Goal: Task Accomplishment & Management: Use online tool/utility

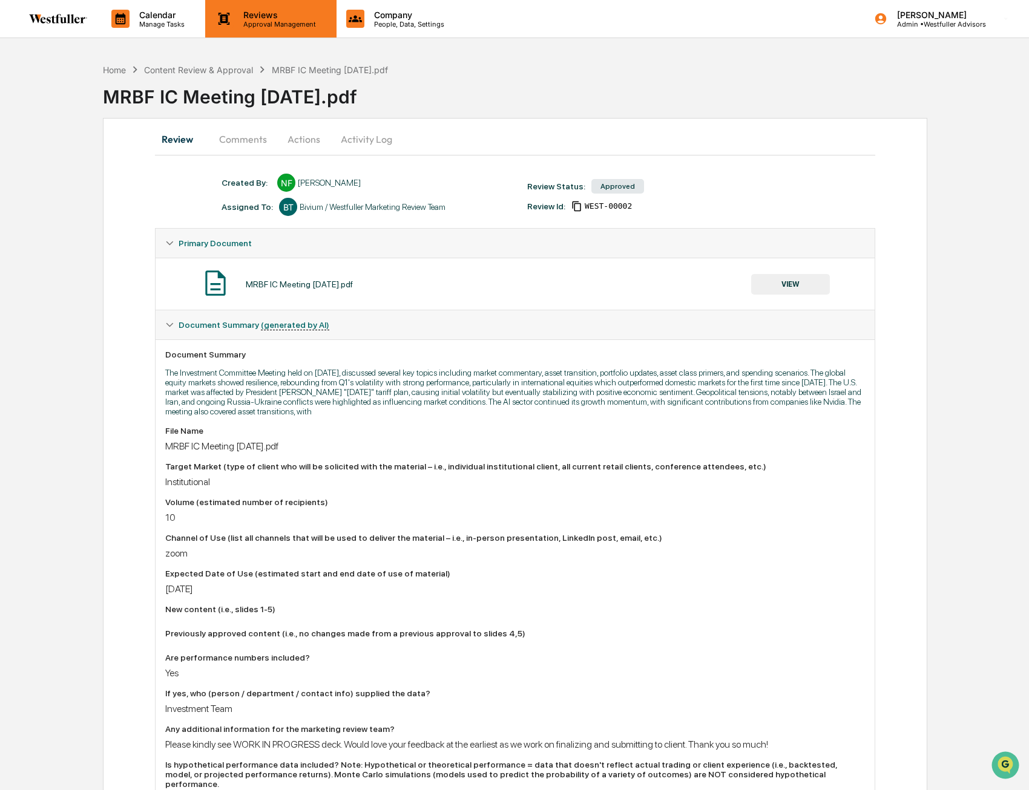
click at [241, 28] on div "Reviews Approval Management" at bounding box center [270, 19] width 131 height 38
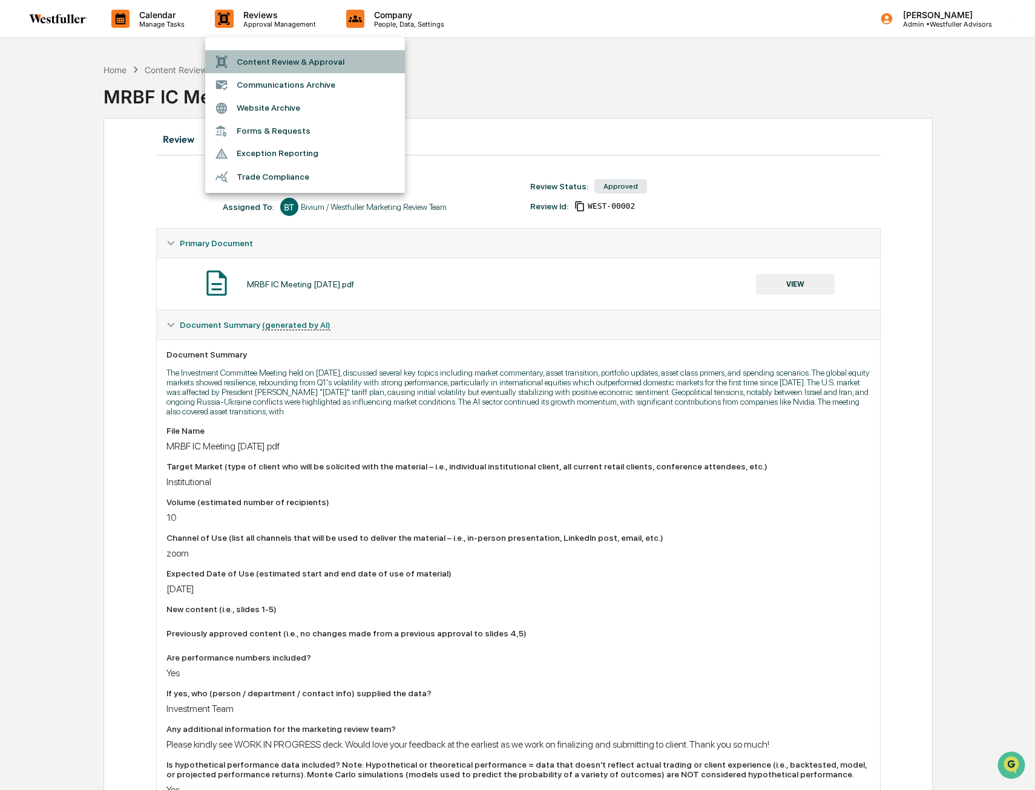
click at [257, 61] on li "Content Review & Approval" at bounding box center [305, 61] width 200 height 23
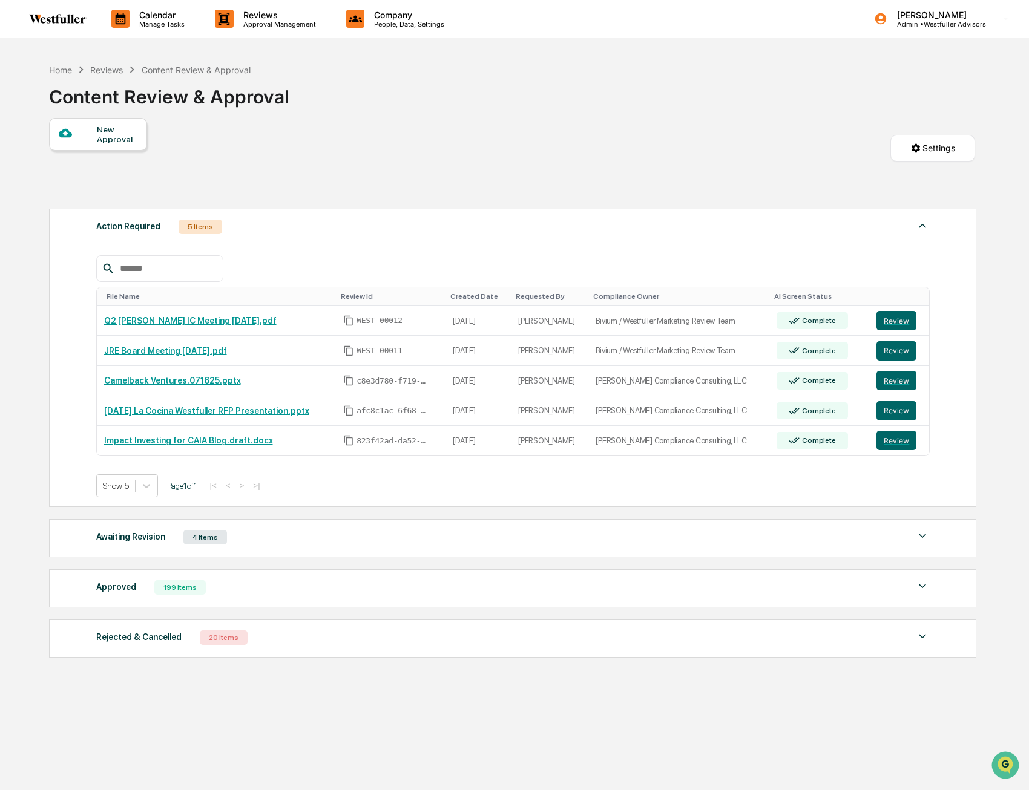
click at [654, 191] on div "New Approval Settings" at bounding box center [512, 160] width 926 height 85
click at [899, 353] on button "Review" at bounding box center [896, 350] width 40 height 19
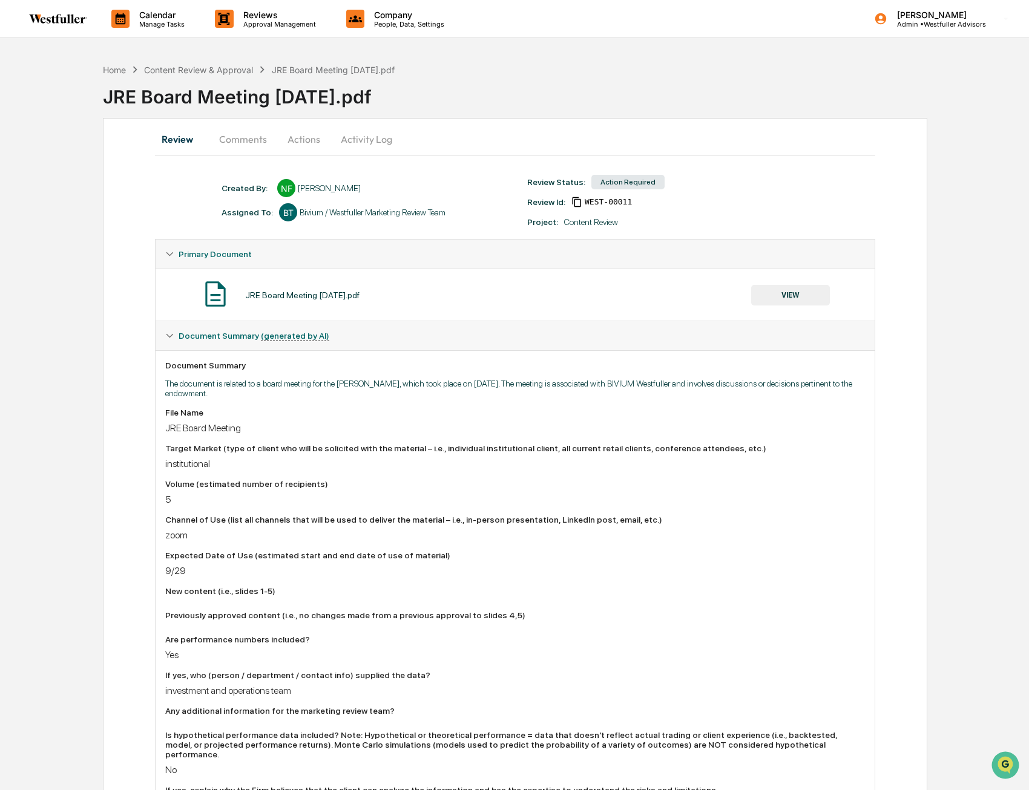
click at [309, 142] on button "Actions" at bounding box center [304, 139] width 54 height 29
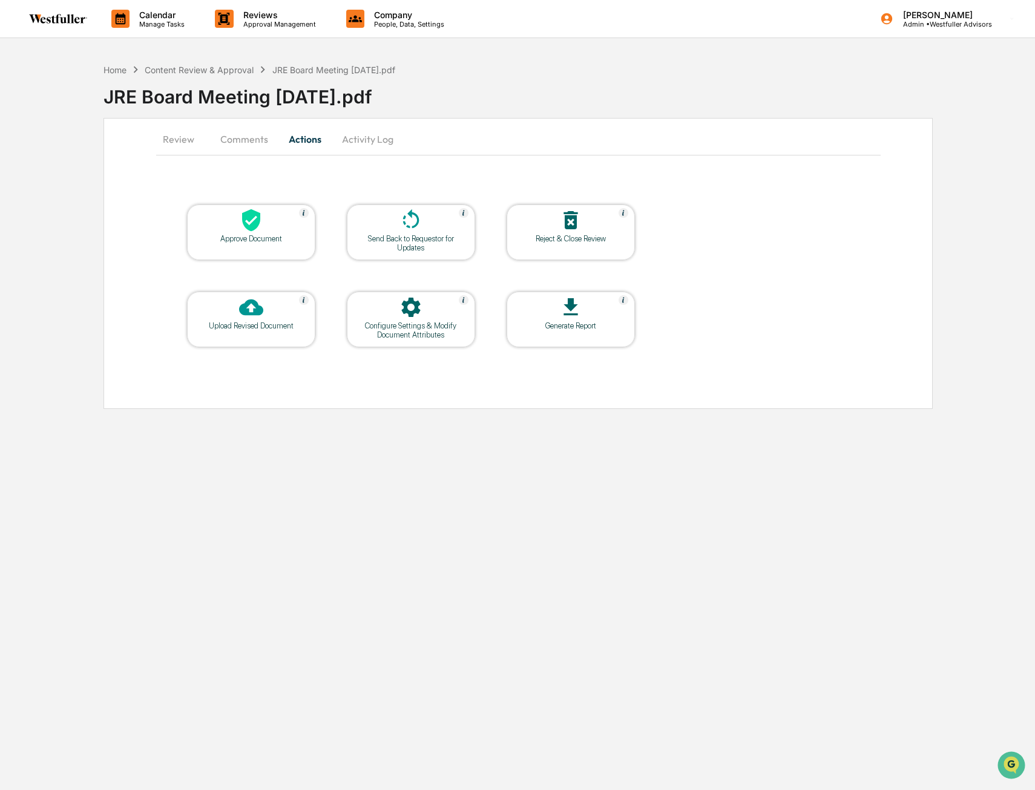
click at [401, 304] on icon at bounding box center [410, 307] width 19 height 19
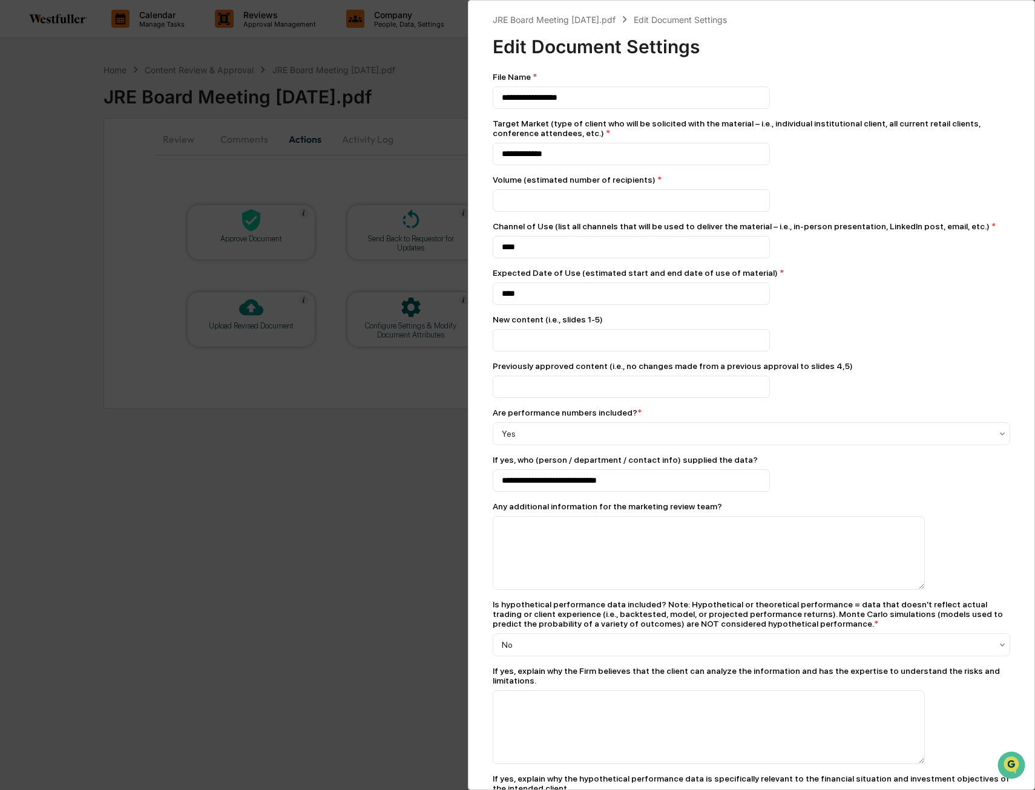
click at [345, 399] on div "**********" at bounding box center [517, 395] width 1035 height 790
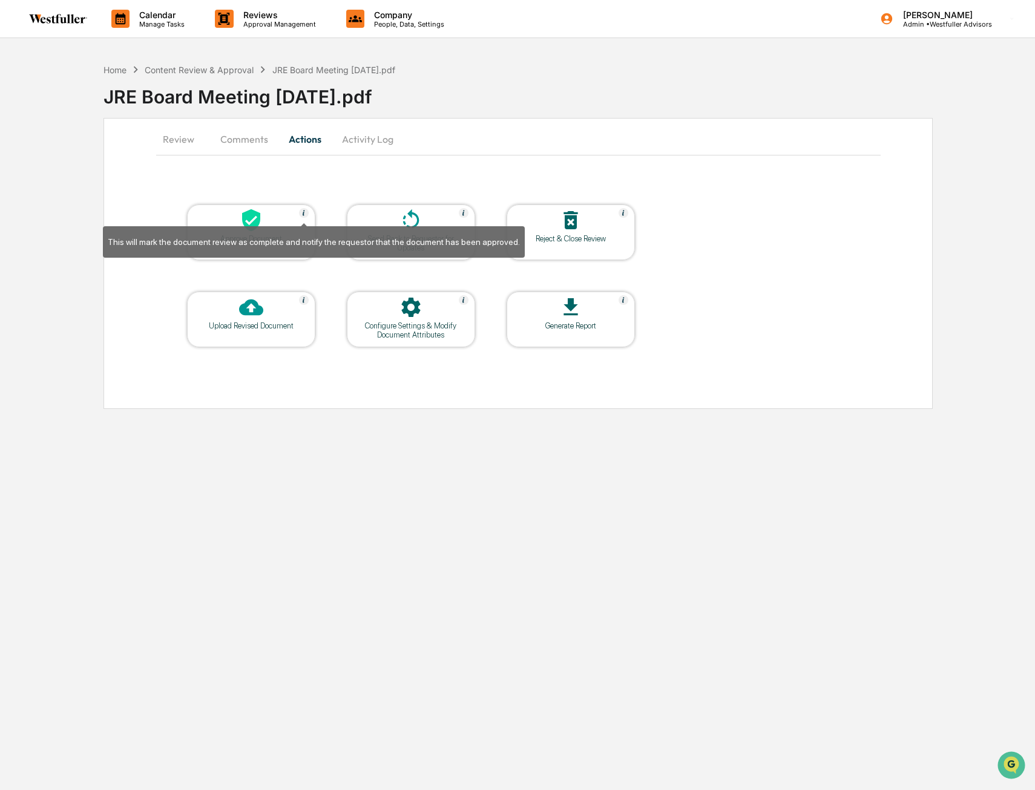
click at [304, 214] on img at bounding box center [304, 213] width 10 height 10
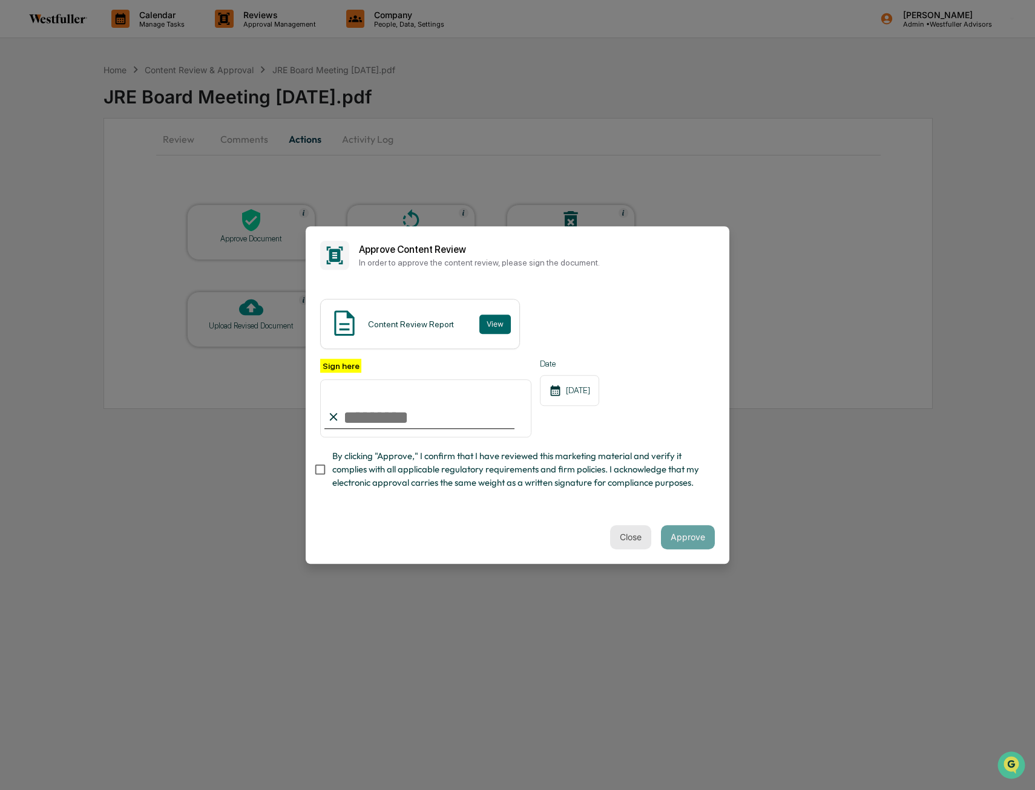
click at [634, 542] on button "Close" at bounding box center [630, 537] width 41 height 24
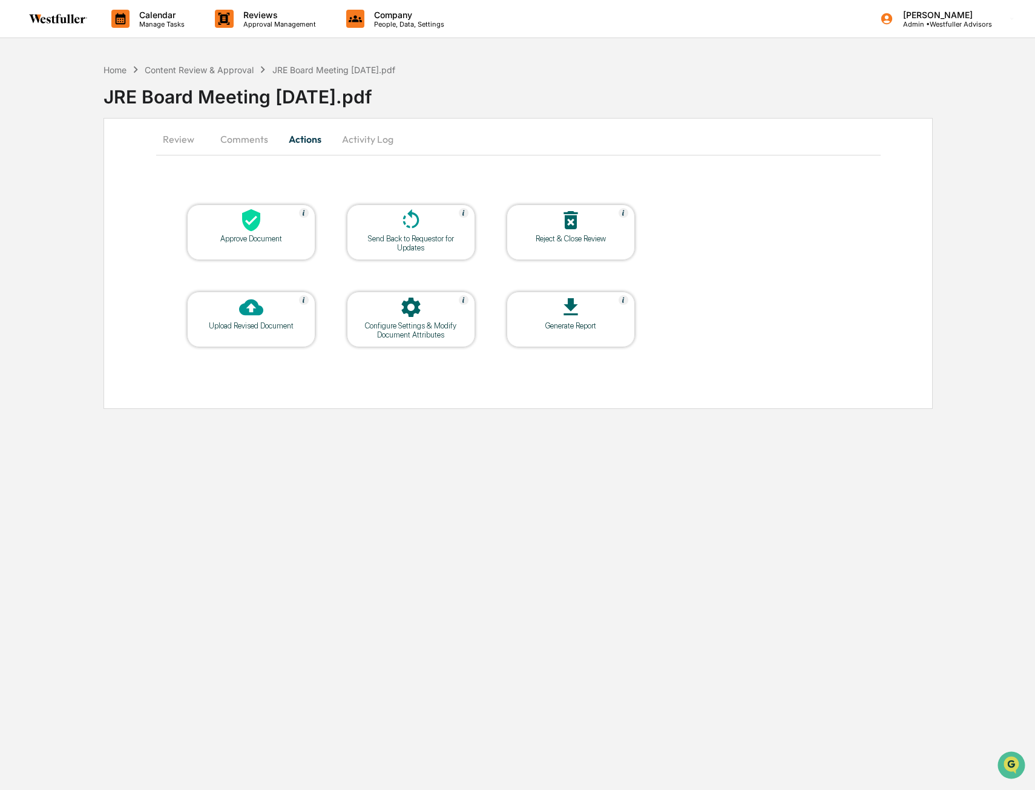
click at [261, 481] on div "Calendar Manage Tasks Reviews Approval Management Company People, Data, Setting…" at bounding box center [517, 395] width 1035 height 790
